Goal: Task Accomplishment & Management: Manage account settings

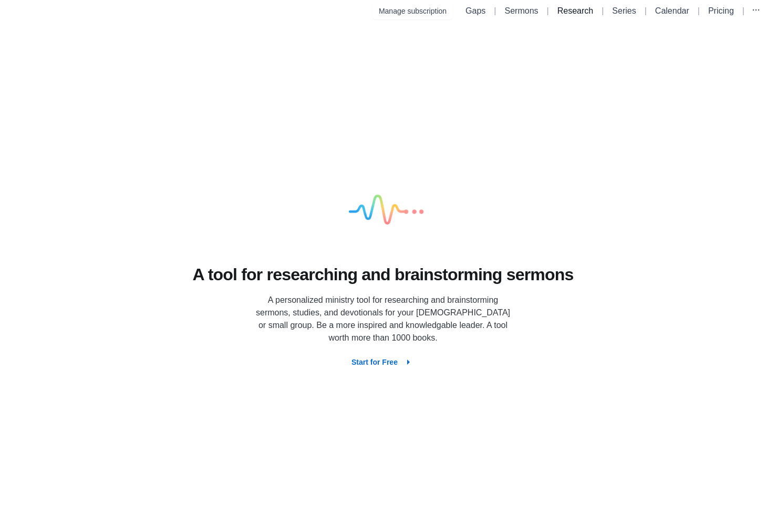
click at [557, 6] on link "Research" at bounding box center [575, 10] width 36 height 9
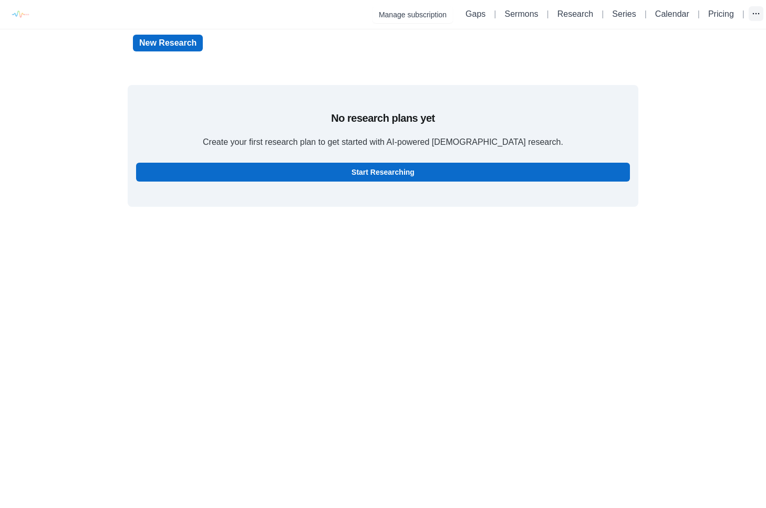
click at [761, 12] on button "button" at bounding box center [755, 13] width 15 height 15
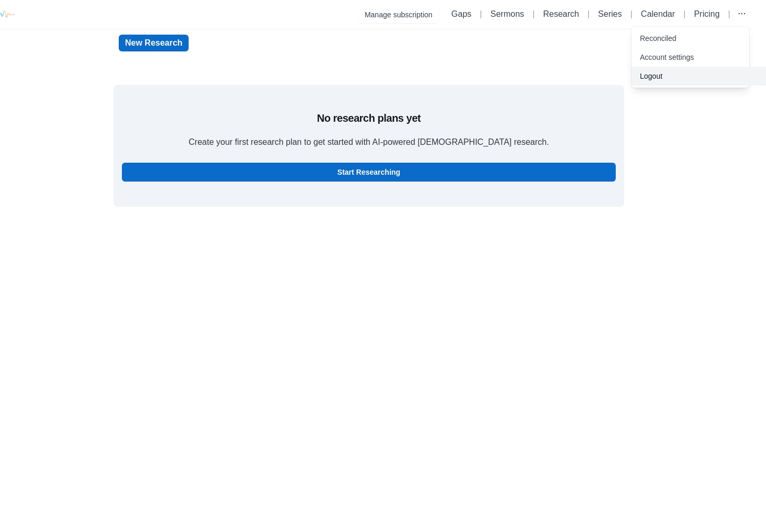
click at [696, 69] on button "Logout" at bounding box center [698, 76] width 134 height 19
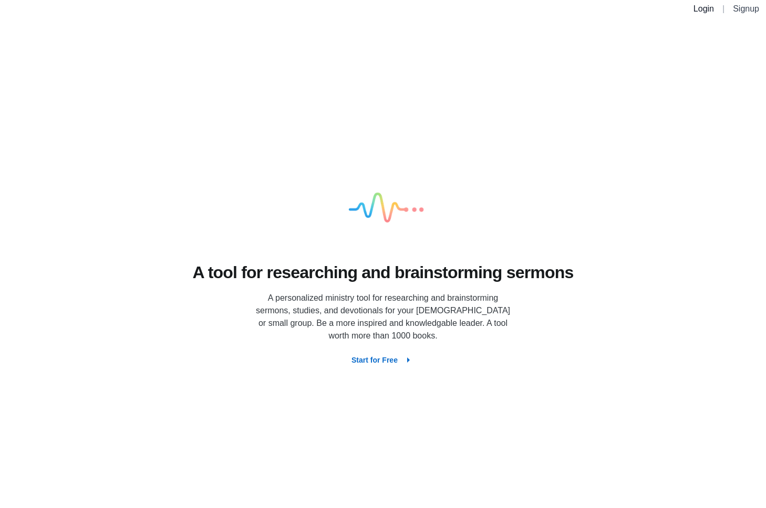
click at [700, 12] on link "Login" at bounding box center [703, 8] width 20 height 9
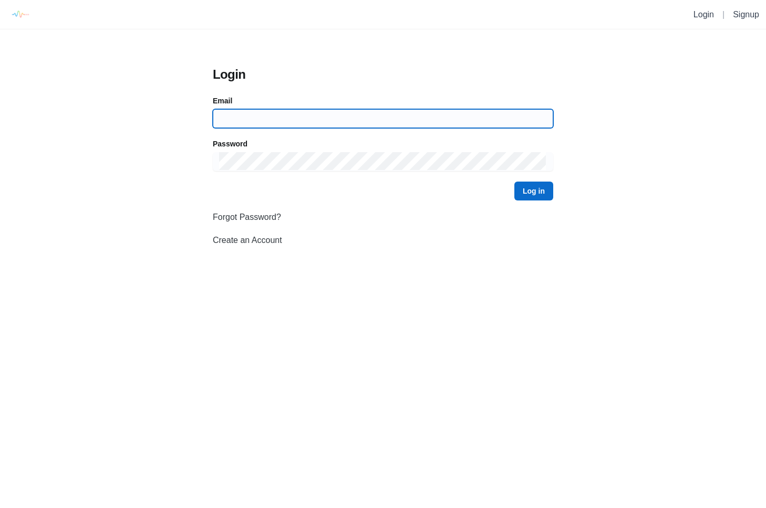
type input "phillip.burch@live.com"
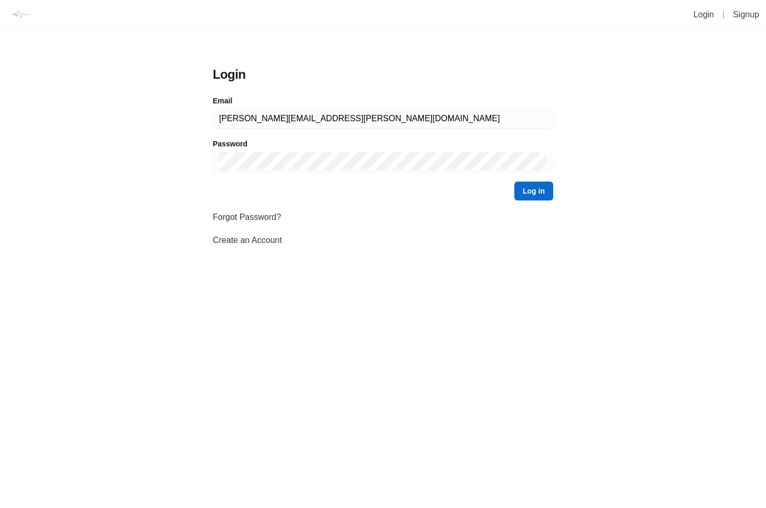
click at [530, 188] on button "Log in" at bounding box center [533, 191] width 39 height 19
